Goal: Task Accomplishment & Management: Manage account settings

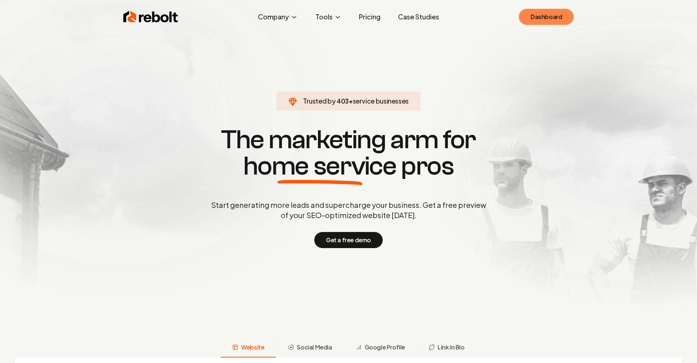
click at [549, 22] on link "Dashboard" at bounding box center [546, 17] width 55 height 16
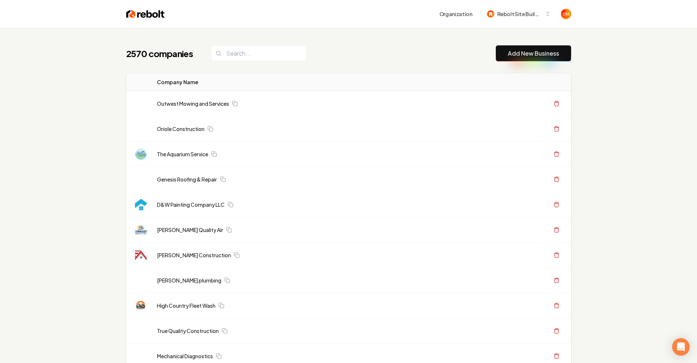
click at [274, 45] on div "2570 companies Add New Business" at bounding box center [348, 53] width 445 height 16
click at [273, 51] on input "search" at bounding box center [258, 53] width 95 height 15
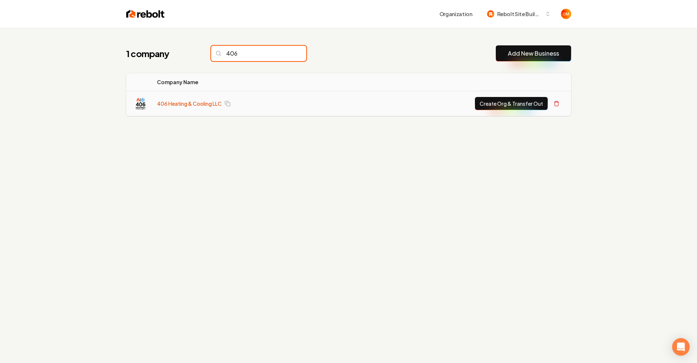
type input "406"
drag, startPoint x: 189, startPoint y: 101, endPoint x: 216, endPoint y: 101, distance: 27.1
click at [190, 101] on link "406 Heating & Cooling LLC" at bounding box center [189, 103] width 65 height 7
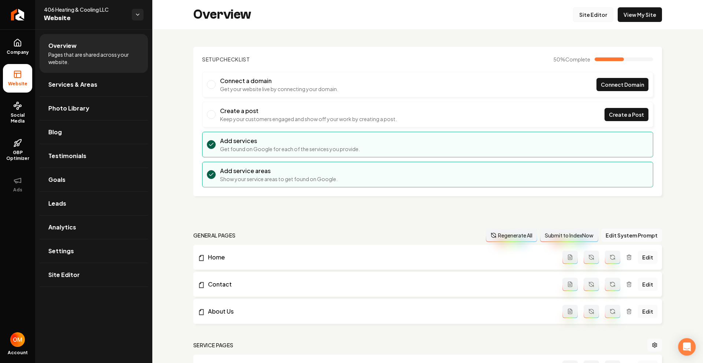
click at [585, 18] on link "Site Editor" at bounding box center [593, 14] width 40 height 15
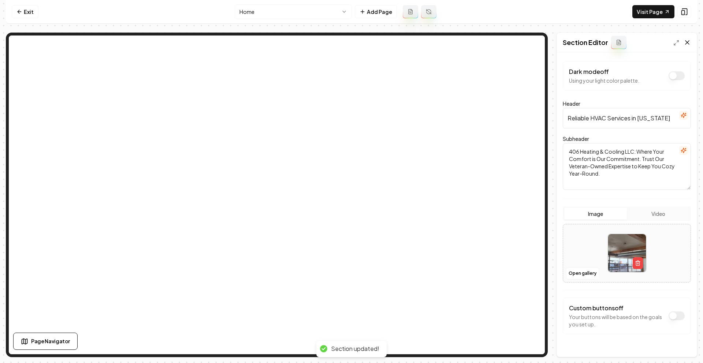
click at [689, 41] on icon at bounding box center [686, 42] width 7 height 7
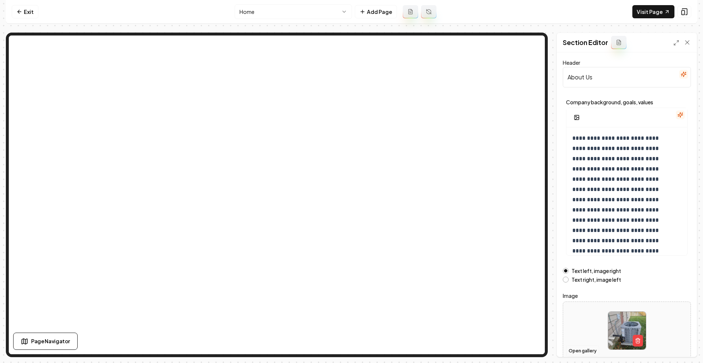
click at [586, 345] on button "Open gallery" at bounding box center [582, 351] width 33 height 12
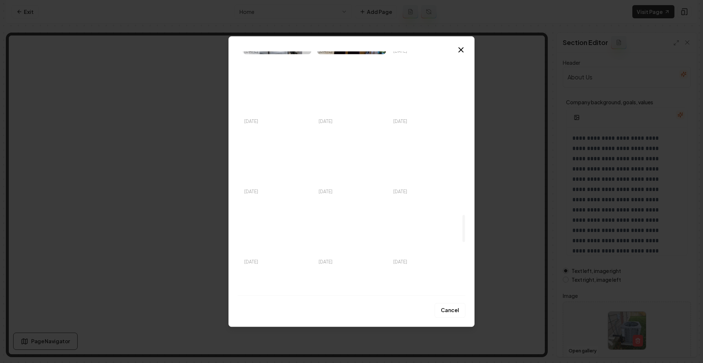
scroll to position [1618, 0]
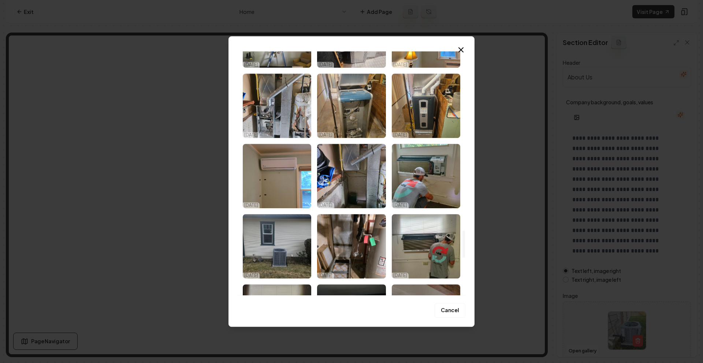
click at [434, 234] on img "Select image image_68dff45a5c7cd75eb899a01d.jpeg" at bounding box center [426, 246] width 68 height 64
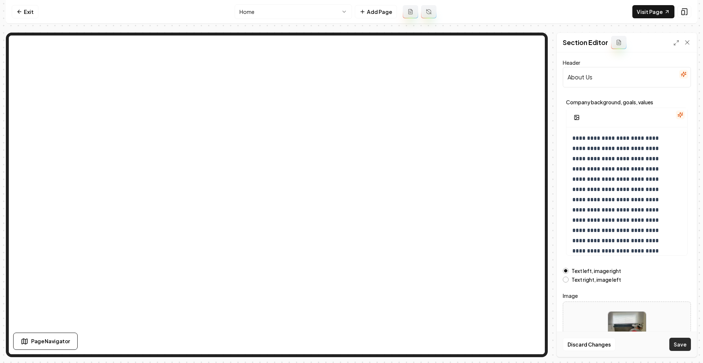
click at [687, 344] on button "Save" at bounding box center [680, 344] width 22 height 13
click at [660, 12] on link "Visit Page" at bounding box center [653, 11] width 42 height 13
click at [583, 348] on button "Open gallery" at bounding box center [582, 351] width 33 height 12
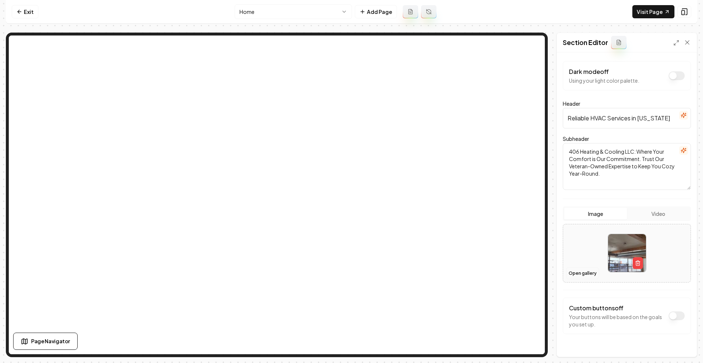
click at [589, 277] on button "Open gallery" at bounding box center [582, 274] width 33 height 12
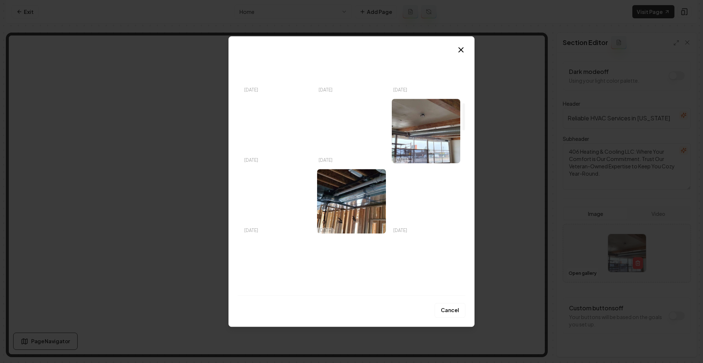
scroll to position [0, 0]
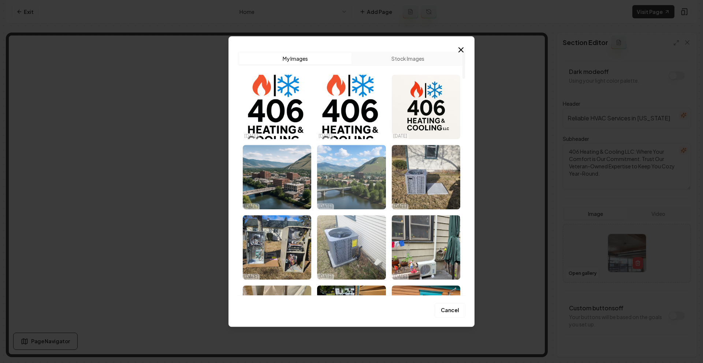
click at [371, 177] on img "Select image image_68dff4675c7cd75eb899d7ff.jpeg" at bounding box center [351, 177] width 68 height 64
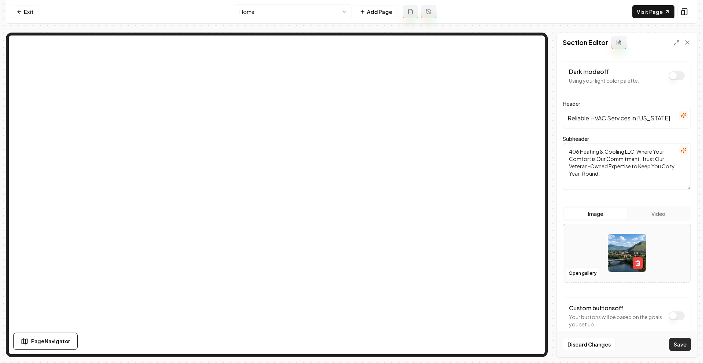
click at [679, 342] on button "Save" at bounding box center [680, 344] width 22 height 13
click at [651, 7] on link "Visit Page" at bounding box center [653, 11] width 42 height 13
click at [577, 273] on button "Open gallery" at bounding box center [582, 274] width 33 height 12
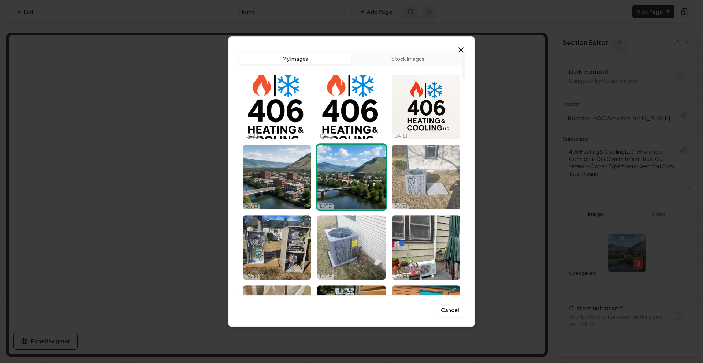
click at [430, 200] on img "Select image image_68dff4605c7cd75eb899bc04.jpeg" at bounding box center [426, 177] width 68 height 64
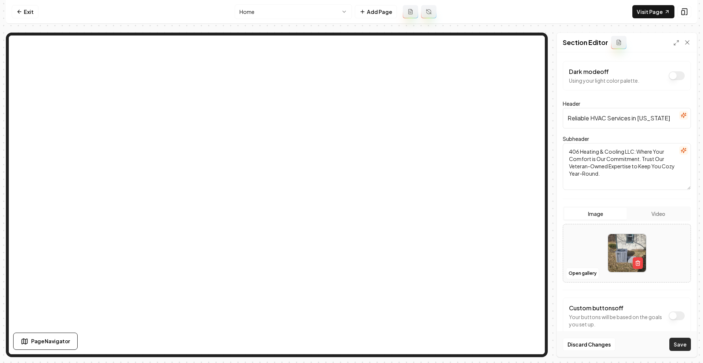
click at [678, 344] on button "Save" at bounding box center [680, 344] width 22 height 13
click at [591, 274] on button "Open gallery" at bounding box center [582, 274] width 33 height 12
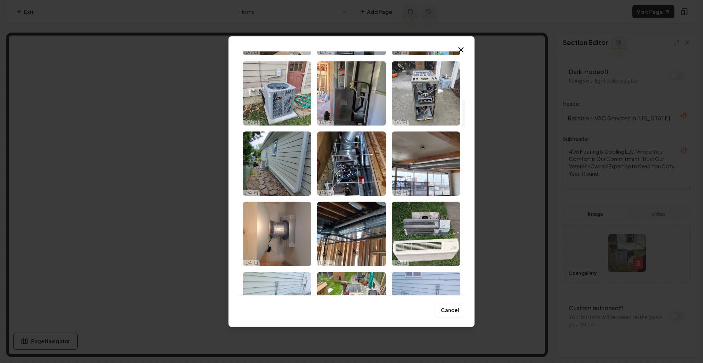
scroll to position [436, 0]
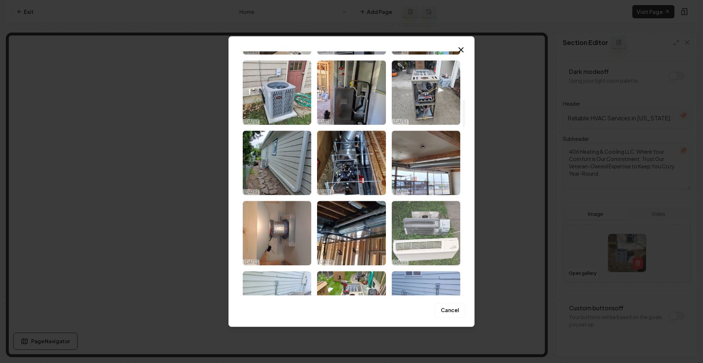
click at [434, 207] on img "Select image image_68dff45b5c7cd75eb899a4e1.jpeg" at bounding box center [426, 233] width 68 height 64
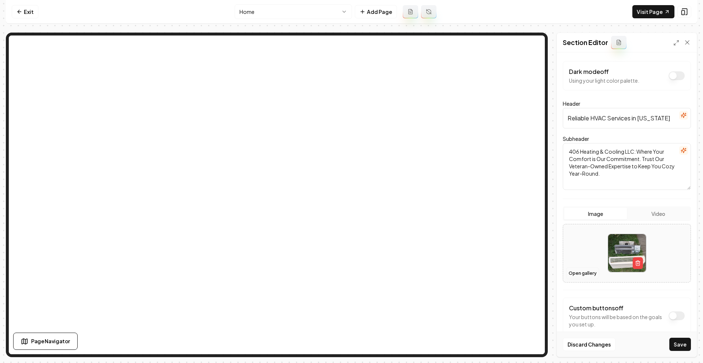
click at [581, 275] on button "Open gallery" at bounding box center [582, 274] width 33 height 12
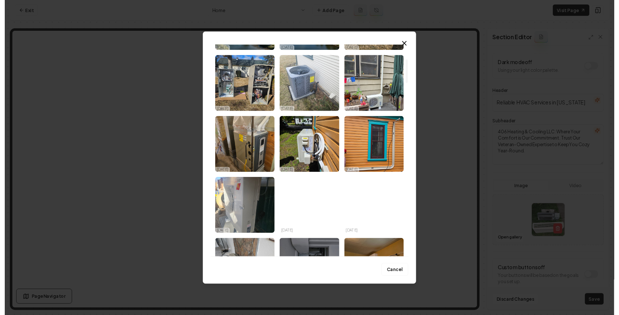
scroll to position [352, 0]
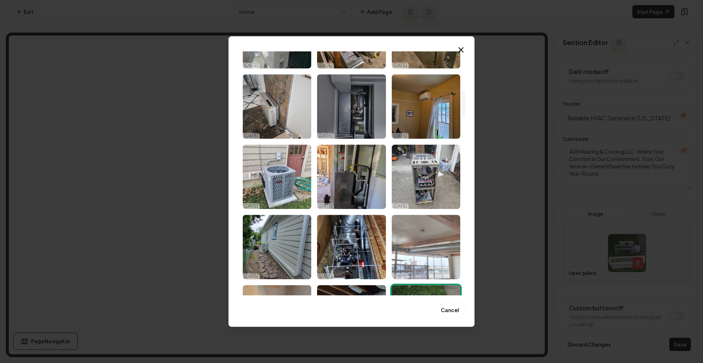
click at [432, 249] on img "Select image image_68dff45d5c7cd75eb899ab7b.jpeg" at bounding box center [426, 247] width 68 height 64
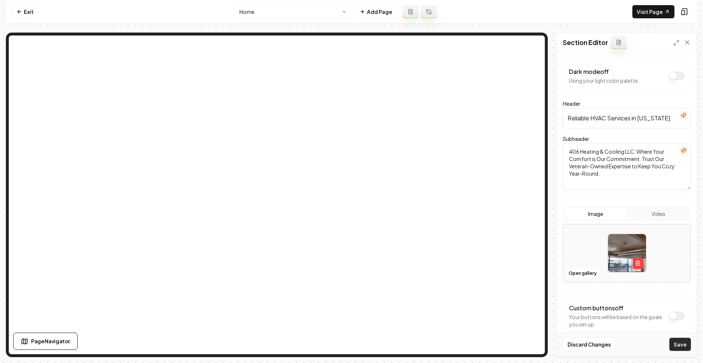
click at [674, 343] on button "Save" at bounding box center [680, 344] width 22 height 13
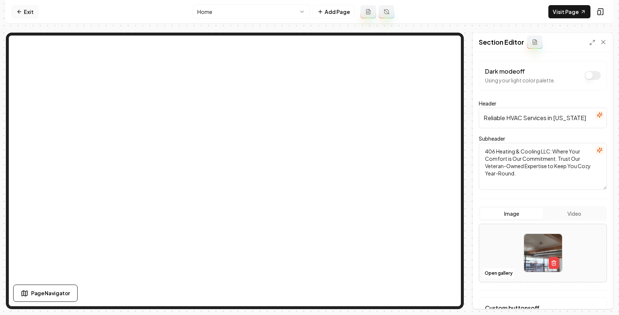
click at [19, 17] on link "Exit" at bounding box center [25, 11] width 27 height 13
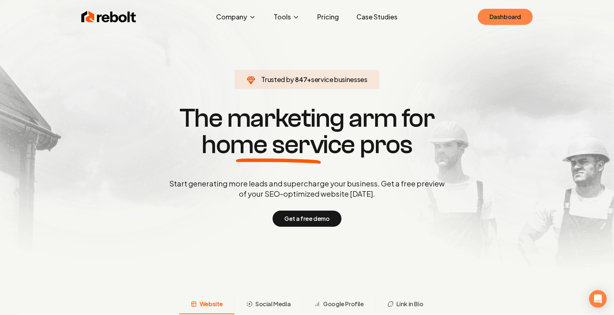
click at [508, 15] on link "Dashboard" at bounding box center [504, 17] width 55 height 16
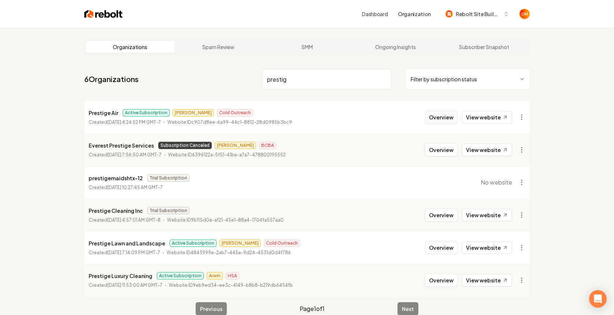
type input "prestig"
click at [443, 119] on button "Overview" at bounding box center [441, 117] width 33 height 13
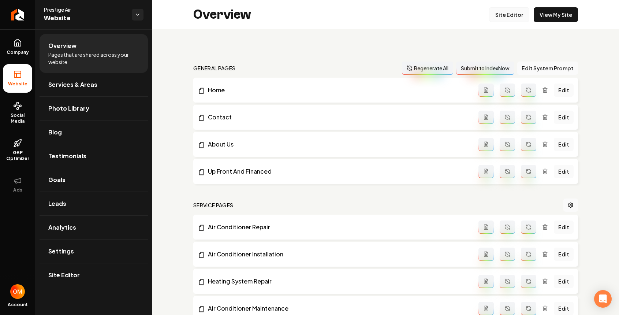
click at [499, 18] on link "Site Editor" at bounding box center [509, 14] width 40 height 15
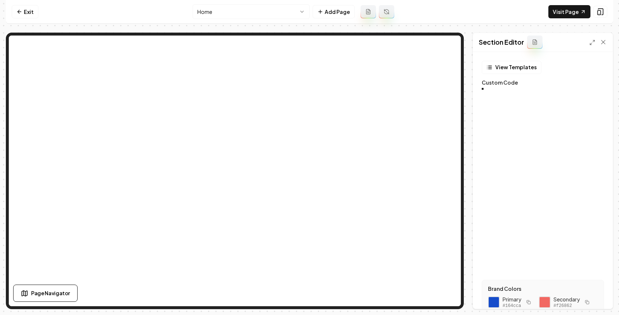
scroll to position [66, 0]
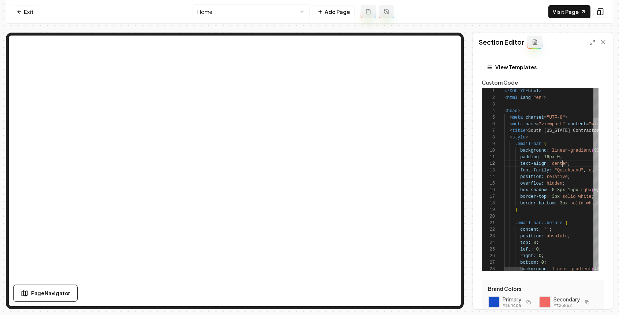
scroll to position [7, 58]
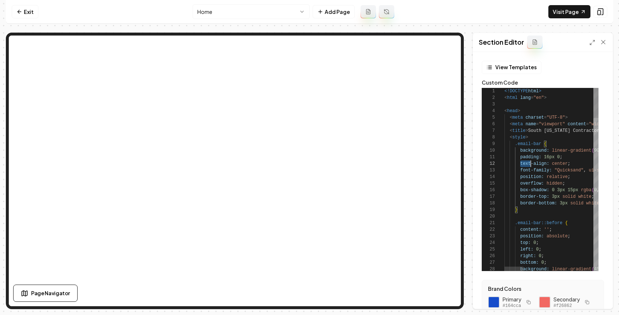
type textarea "**********"
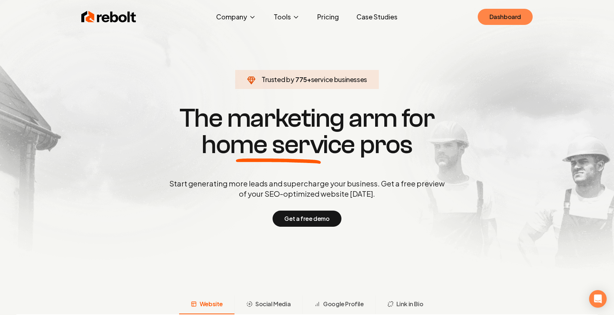
click at [509, 14] on link "Dashboard" at bounding box center [504, 17] width 55 height 16
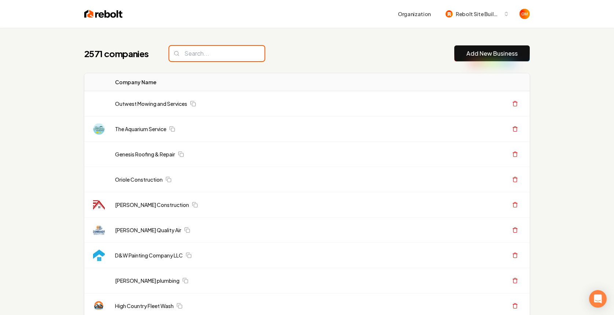
click at [205, 52] on input "search" at bounding box center [216, 53] width 95 height 15
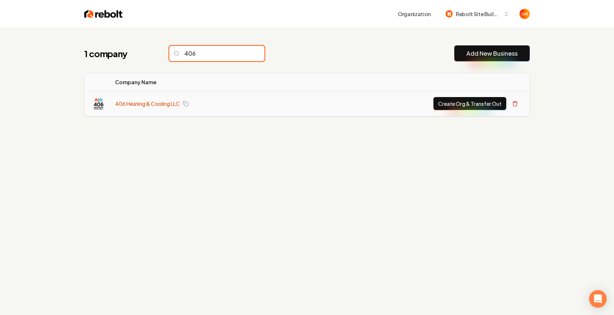
type input "406"
drag, startPoint x: 155, startPoint y: 107, endPoint x: 158, endPoint y: 103, distance: 5.0
click at [155, 107] on link "406 Heating & Cooling LLC" at bounding box center [147, 103] width 65 height 7
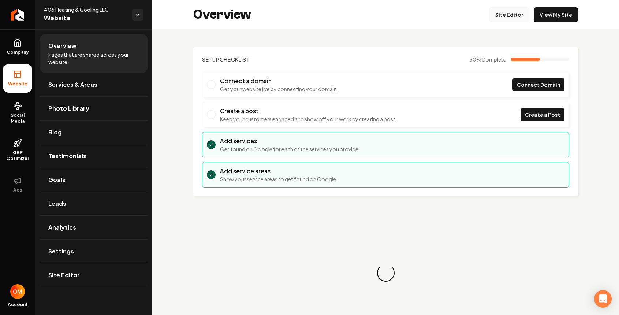
click at [510, 15] on link "Site Editor" at bounding box center [509, 14] width 40 height 15
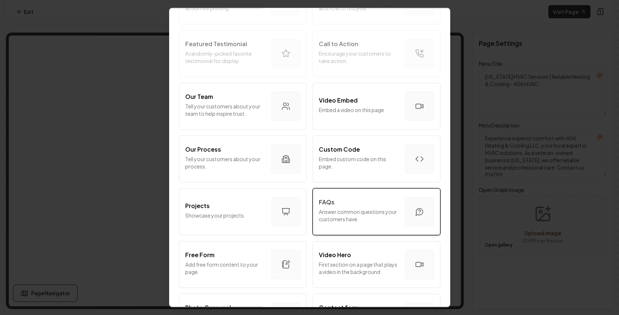
scroll to position [202, 0]
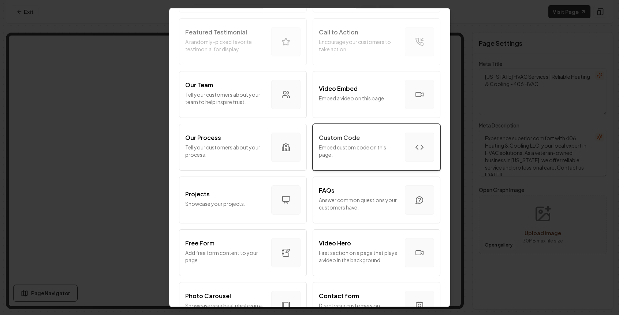
click at [365, 134] on div "Custom Code" at bounding box center [359, 138] width 80 height 9
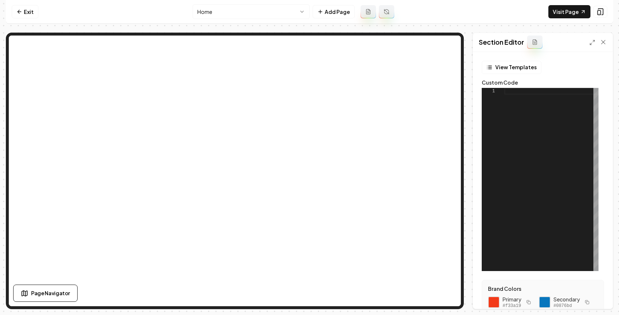
click at [499, 94] on div at bounding box center [493, 91] width 23 height 7
click at [504, 94] on div at bounding box center [493, 91] width 23 height 7
click at [509, 91] on div at bounding box center [551, 179] width 94 height 183
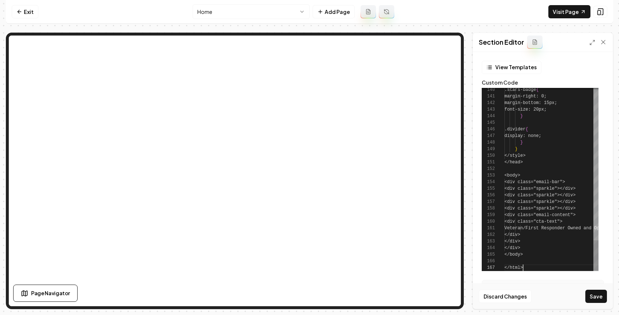
scroll to position [40, 19]
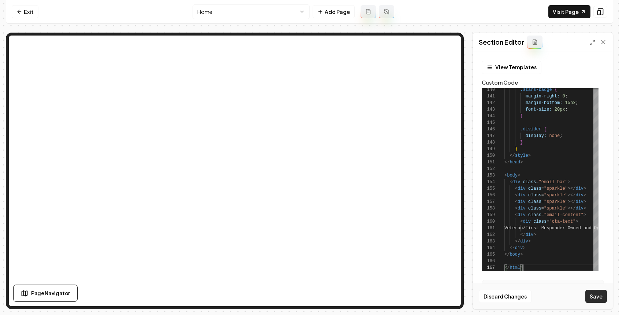
click at [598, 297] on button "Save" at bounding box center [596, 296] width 22 height 13
click at [594, 294] on button "Save" at bounding box center [596, 296] width 22 height 13
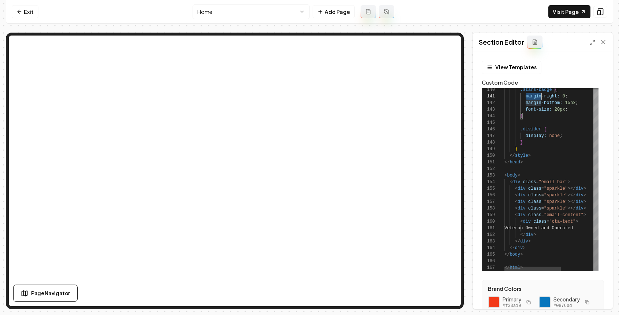
type textarea "**********"
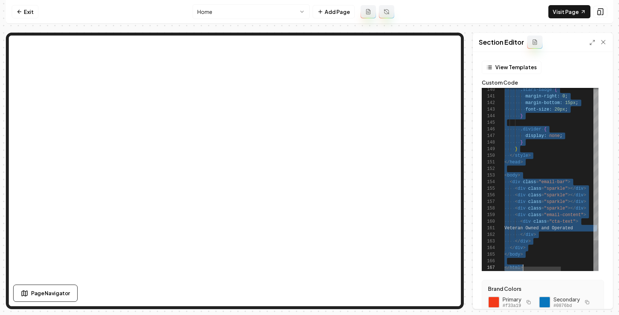
click at [28, 11] on link "Exit" at bounding box center [25, 11] width 27 height 13
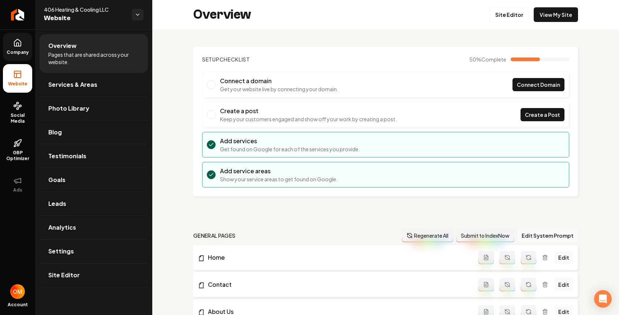
click at [15, 41] on icon at bounding box center [17, 42] width 9 height 9
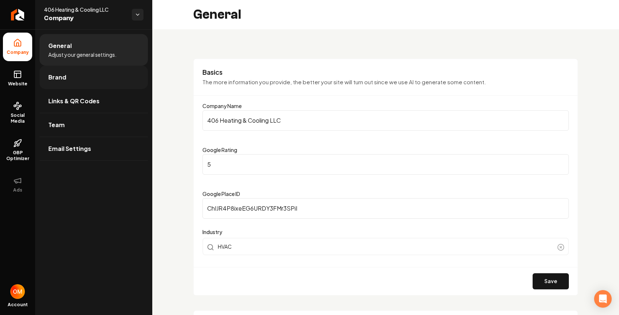
click at [68, 70] on link "Brand" at bounding box center [94, 77] width 108 height 23
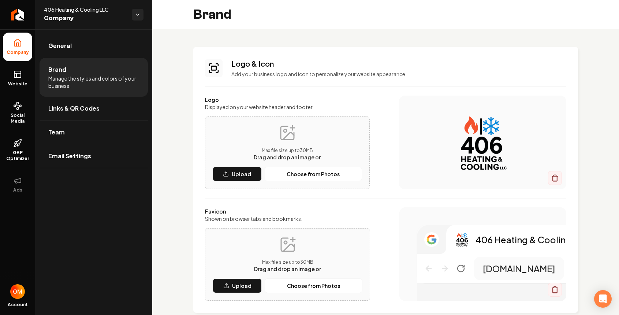
scroll to position [156, 0]
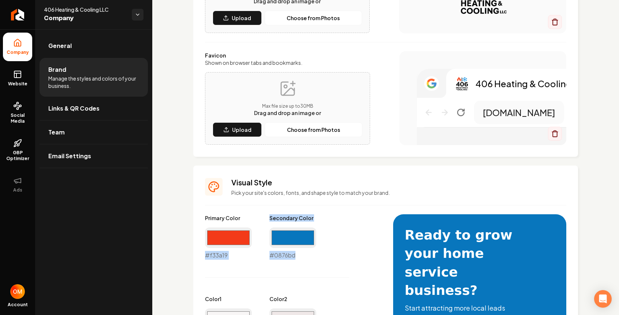
drag, startPoint x: 209, startPoint y: 256, endPoint x: 301, endPoint y: 252, distance: 91.2
click at [292, 256] on div "#0876bd #0876bd" at bounding box center [292, 243] width 47 height 32
click at [293, 256] on div "#0876bd #0876bd" at bounding box center [292, 243] width 47 height 32
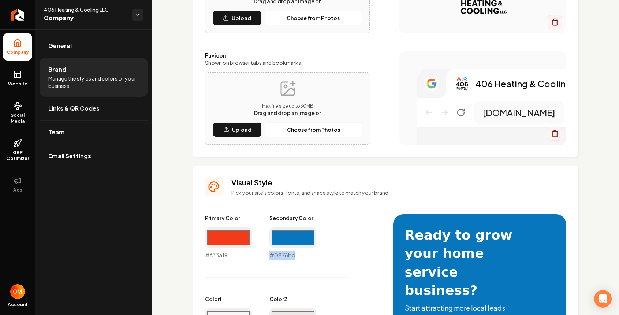
click at [304, 257] on div "#0876bd #0876bd" at bounding box center [292, 243] width 47 height 32
drag, startPoint x: 304, startPoint y: 257, endPoint x: 203, endPoint y: 219, distance: 108.1
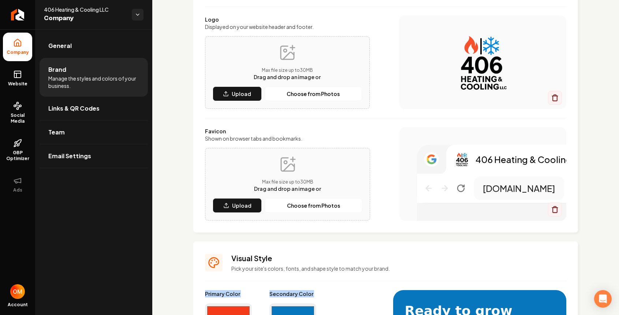
scroll to position [0, 0]
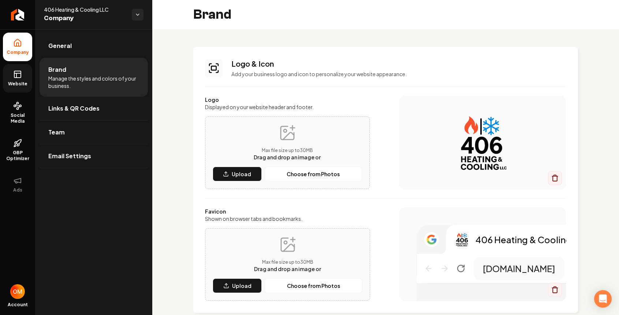
click at [16, 77] on icon at bounding box center [16, 75] width 0 height 4
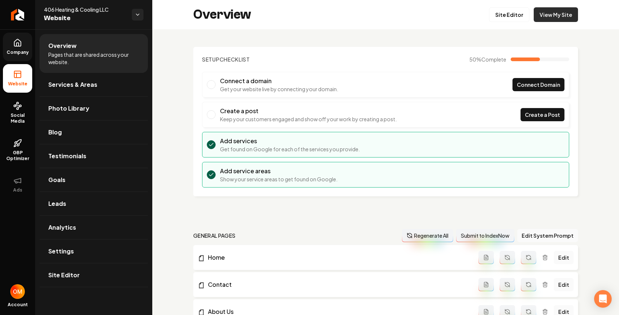
click at [551, 20] on link "View My Site" at bounding box center [556, 14] width 44 height 15
click at [510, 15] on link "Site Editor" at bounding box center [509, 14] width 40 height 15
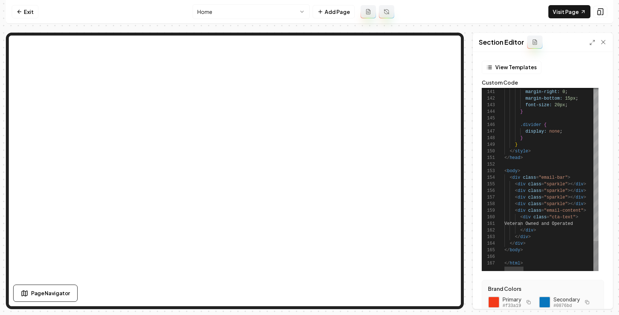
type textarea "**********"
click at [597, 297] on button "Save" at bounding box center [596, 296] width 22 height 13
click at [583, 11] on icon at bounding box center [583, 12] width 3 height 3
